Goal: Check status

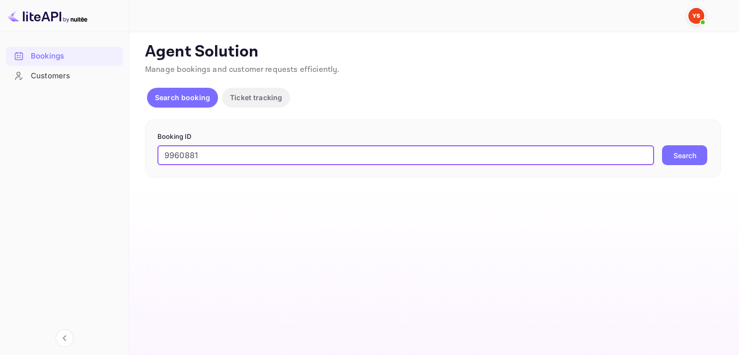
type input "9960881"
drag, startPoint x: 693, startPoint y: 161, endPoint x: 693, endPoint y: 177, distance: 15.9
click at [693, 159] on button "Search" at bounding box center [684, 155] width 45 height 20
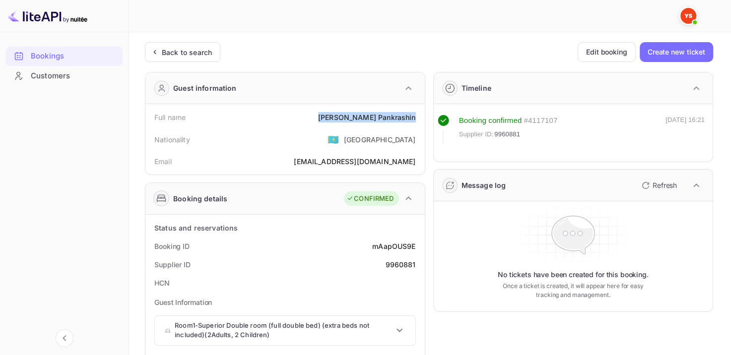
drag, startPoint x: 349, startPoint y: 116, endPoint x: 421, endPoint y: 113, distance: 72.0
click at [421, 113] on div "Full name [PERSON_NAME]" at bounding box center [285, 117] width 272 height 18
copy div "[PERSON_NAME]"
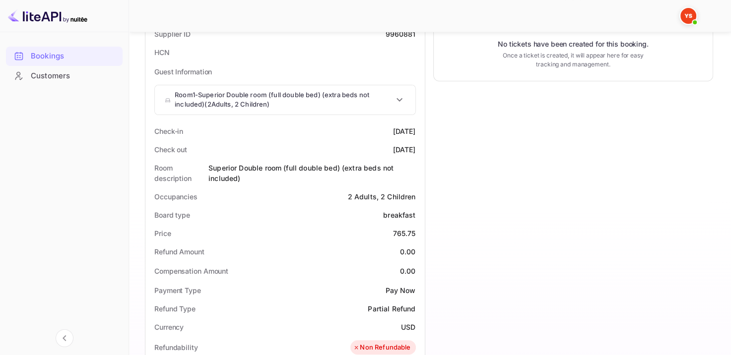
scroll to position [248, 0]
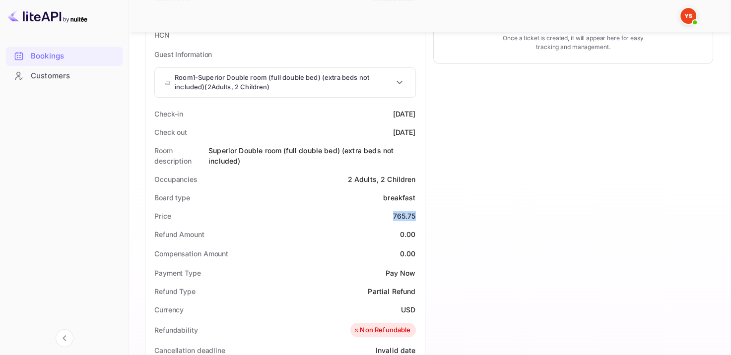
drag, startPoint x: 389, startPoint y: 214, endPoint x: 421, endPoint y: 212, distance: 31.3
click at [421, 212] on div "Price 765.75" at bounding box center [285, 216] width 272 height 18
copy div "765.75"
